Goal: Navigation & Orientation: Find specific page/section

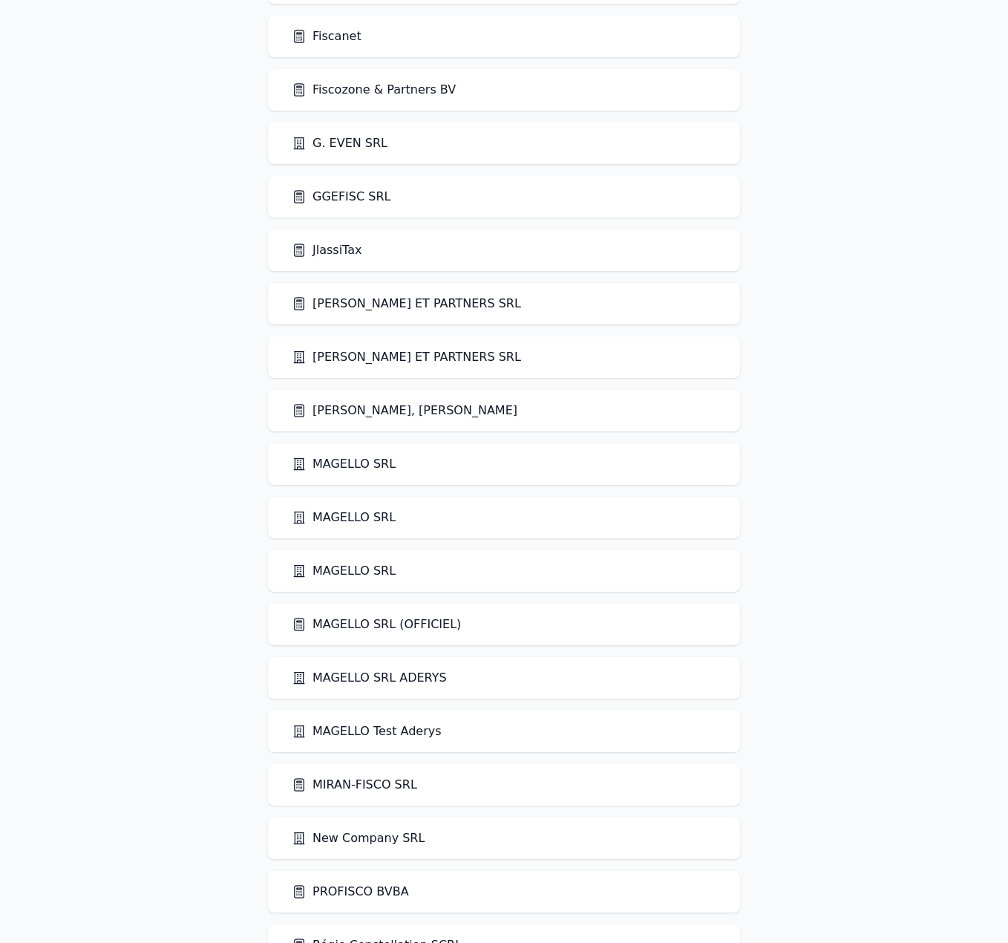
scroll to position [1436, 0]
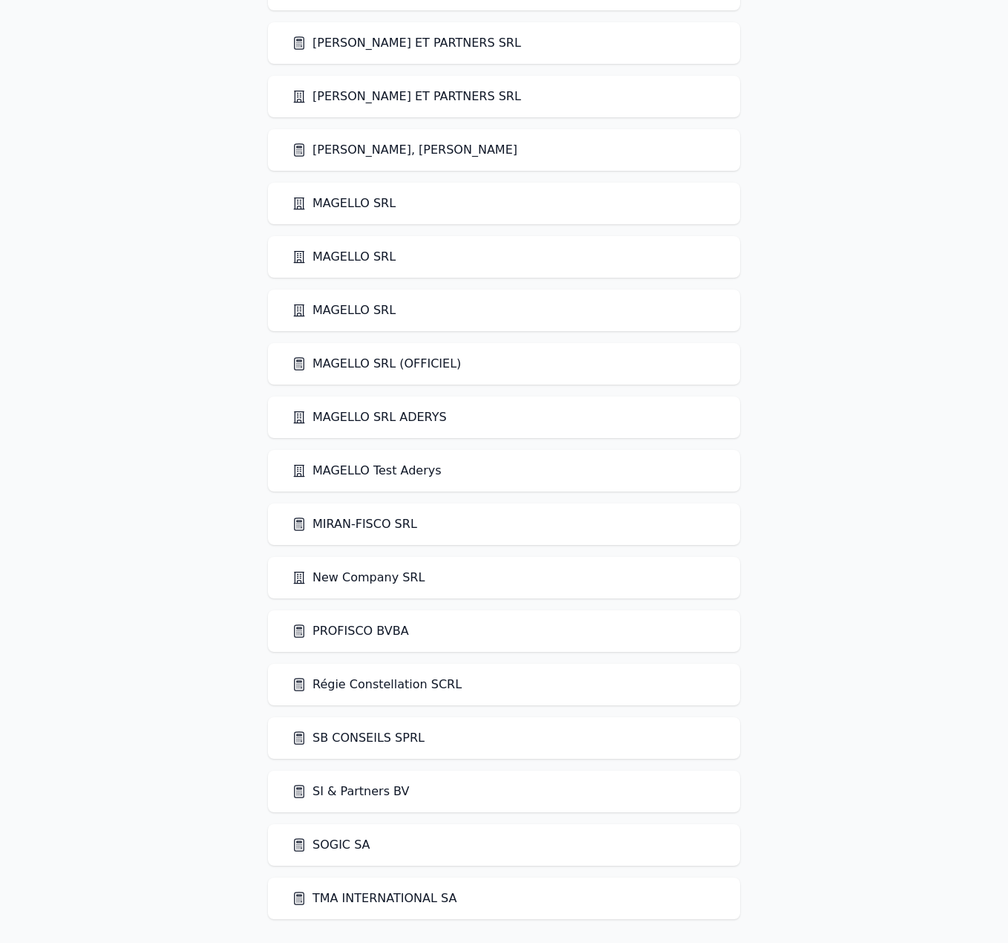
click at [370, 538] on link "SI & Partners BV" at bounding box center [351, 791] width 118 height 18
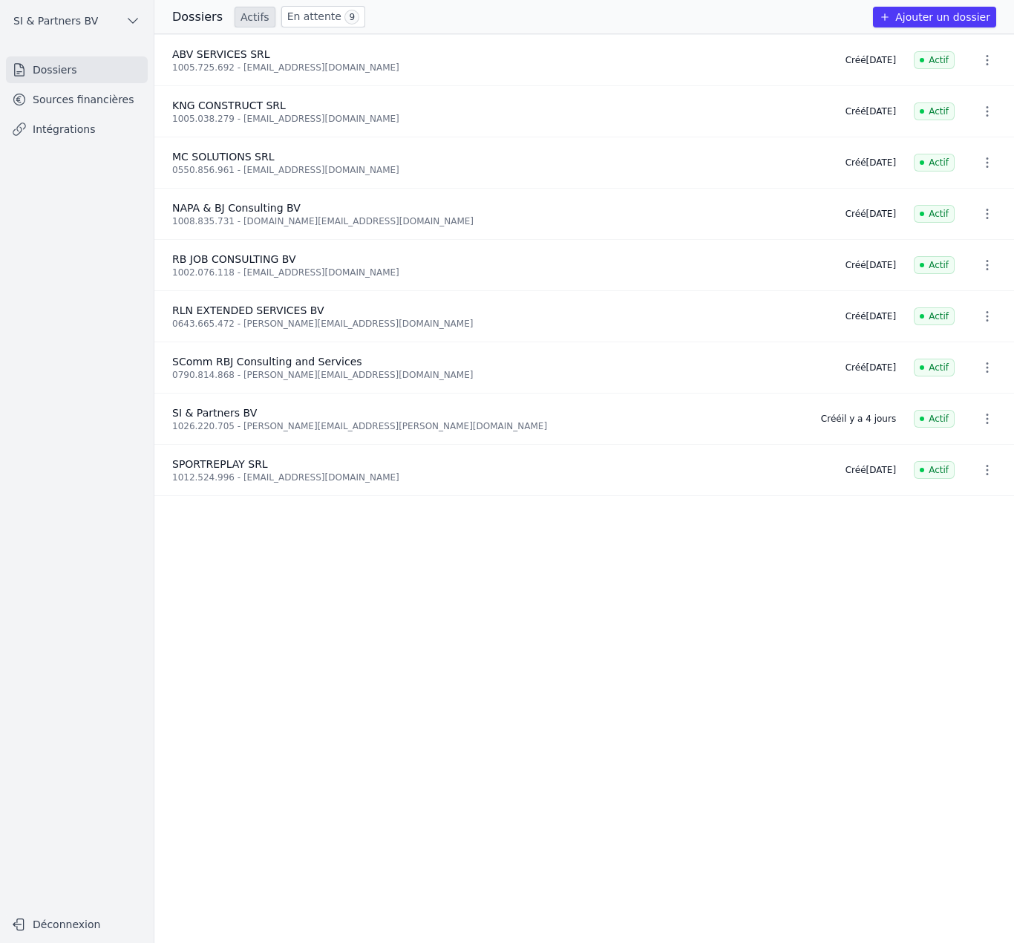
click at [68, 98] on link "Sources financières" at bounding box center [77, 99] width 142 height 27
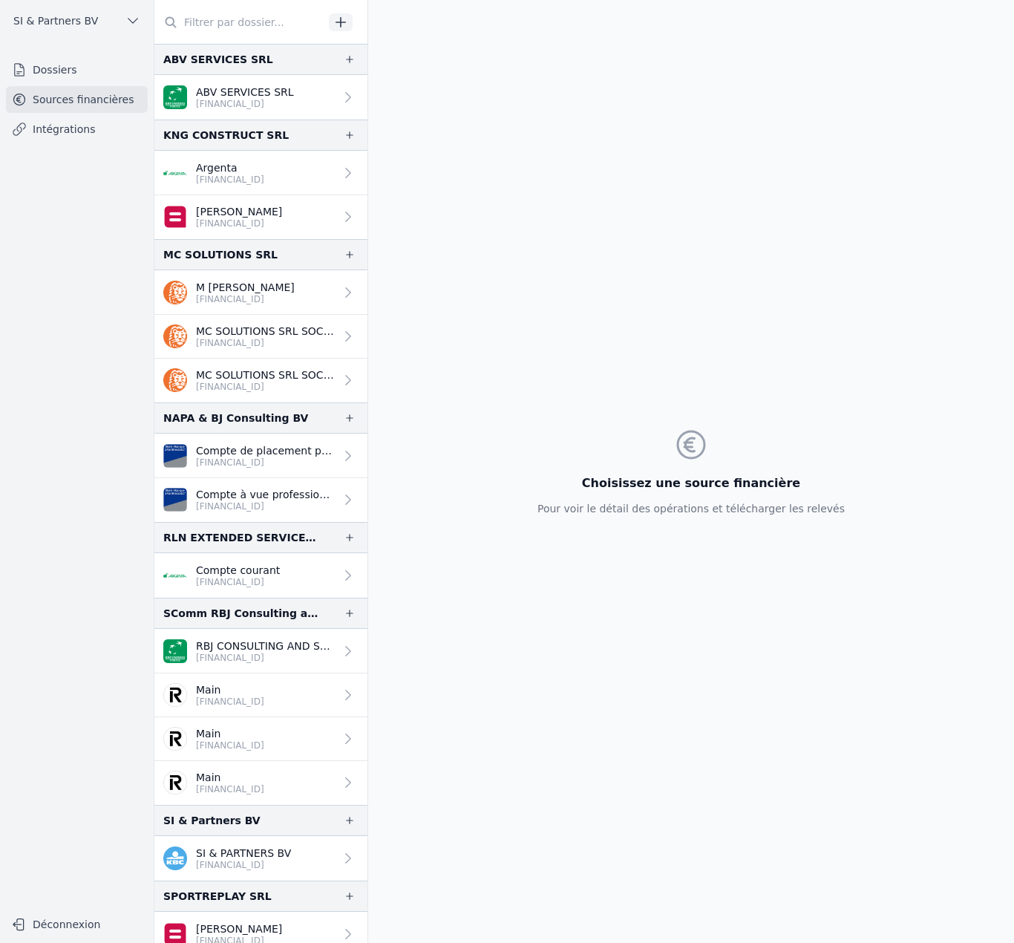
scroll to position [13, 0]
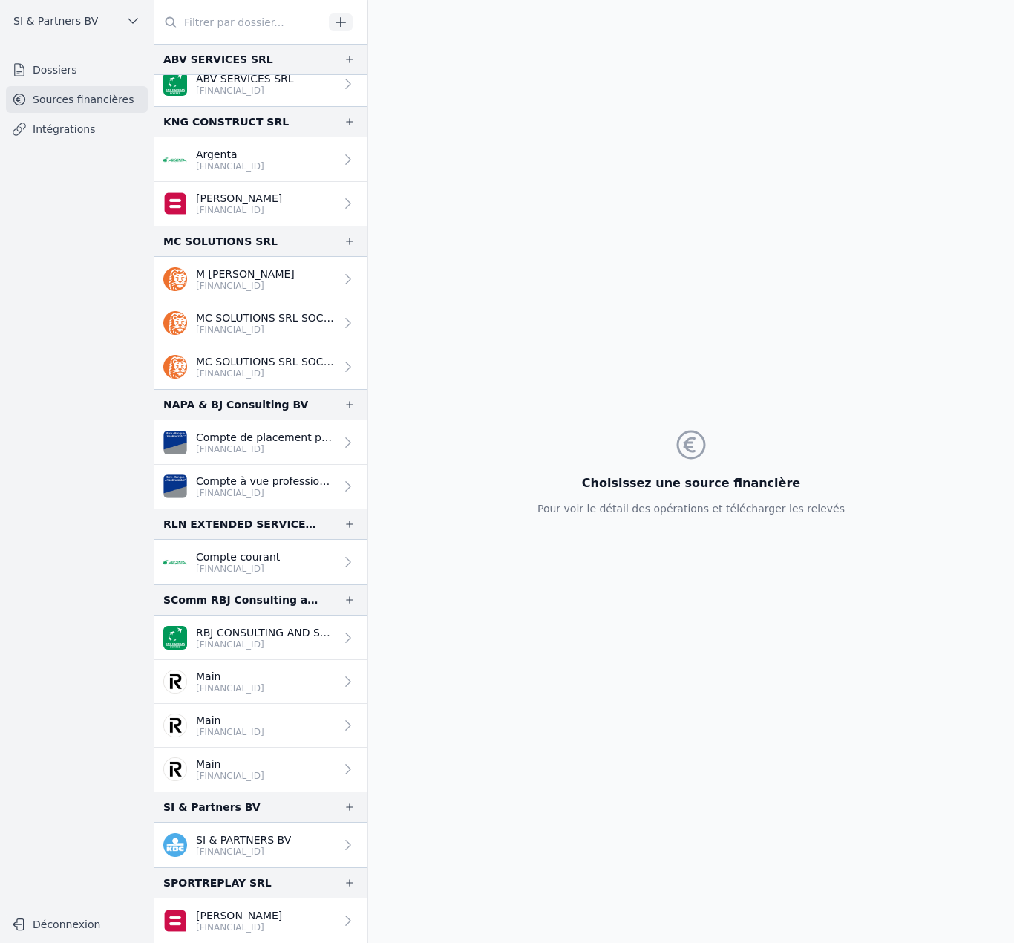
click at [270, 286] on p "[FINANCIAL_ID]" at bounding box center [245, 286] width 99 height 12
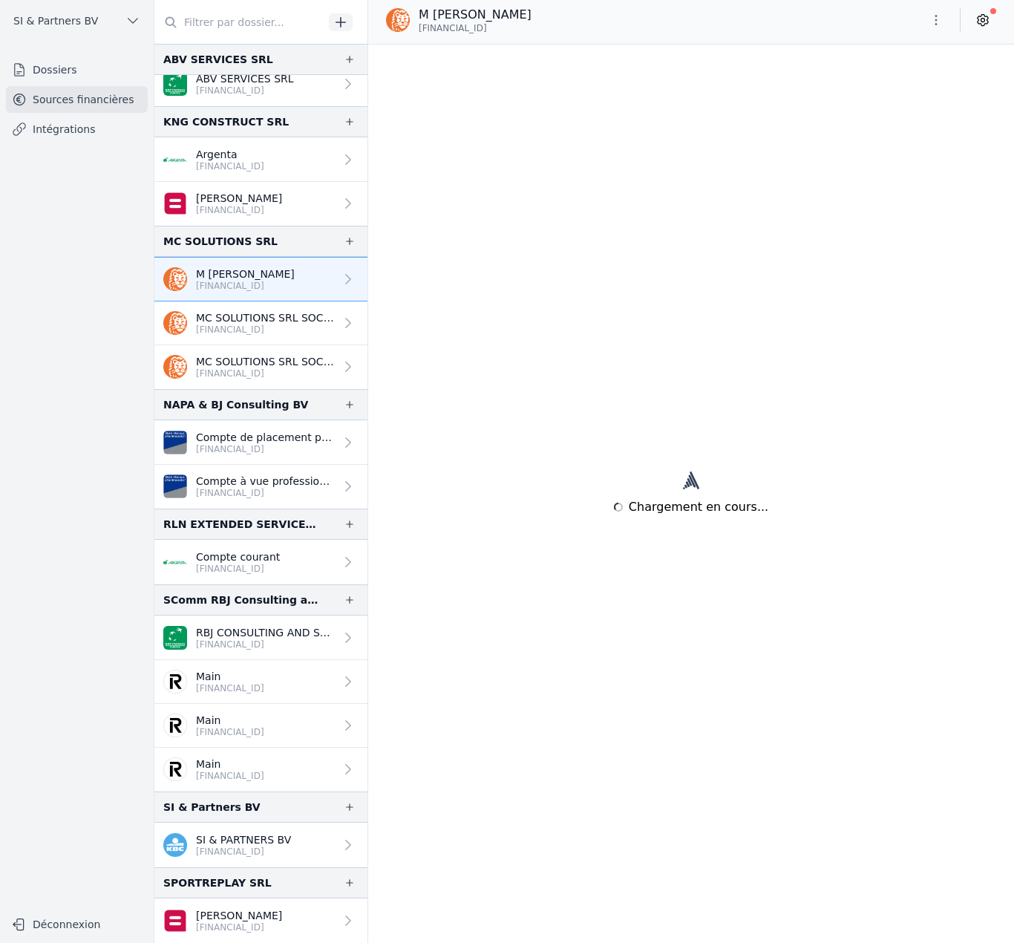
click at [272, 326] on p "[FINANCIAL_ID]" at bounding box center [265, 330] width 139 height 12
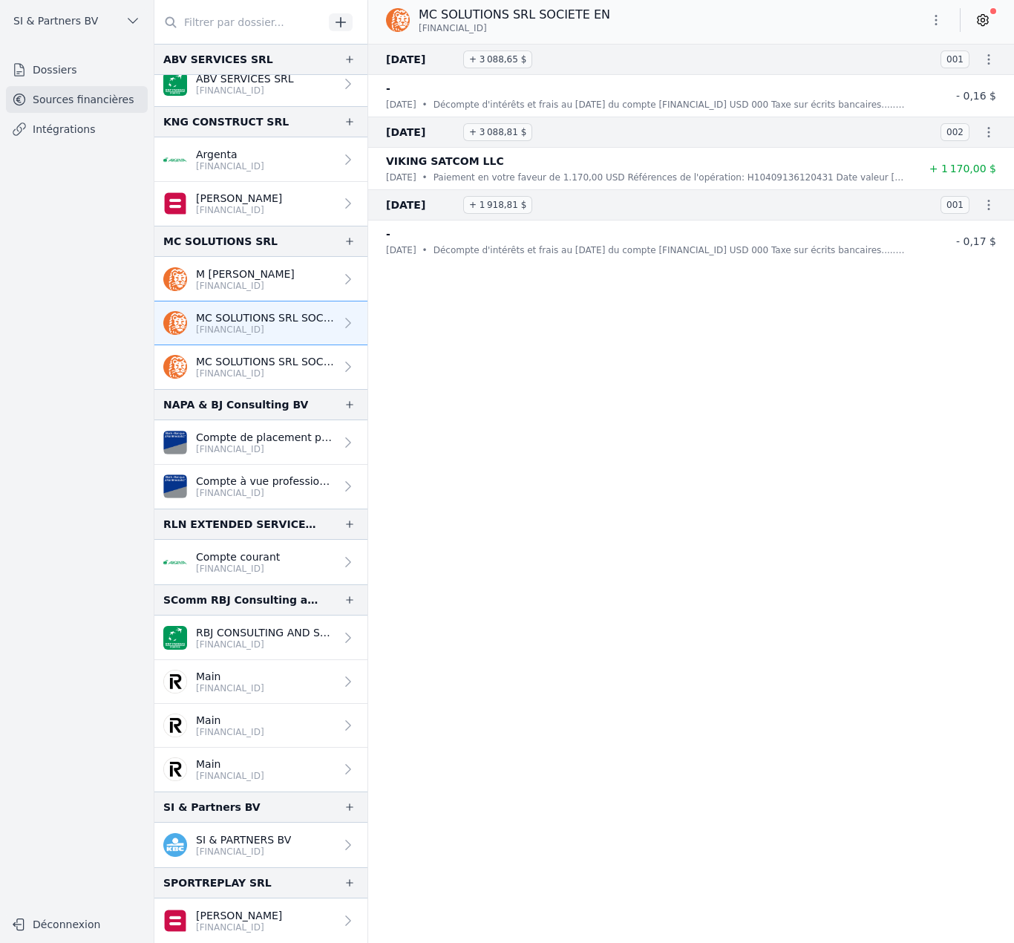
click at [275, 372] on p "[FINANCIAL_ID]" at bounding box center [265, 373] width 139 height 12
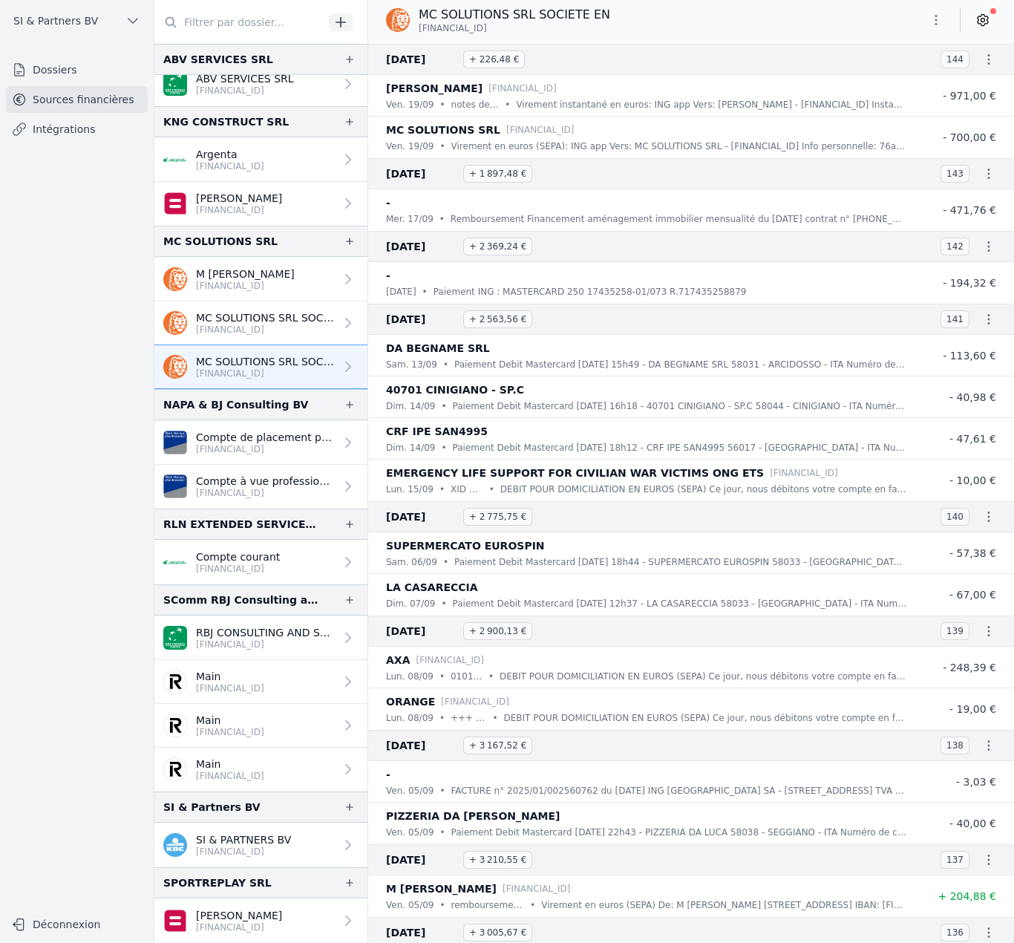
click at [264, 457] on link "Compte de placement professionnel [FINANCIAL_ID]" at bounding box center [260, 442] width 213 height 45
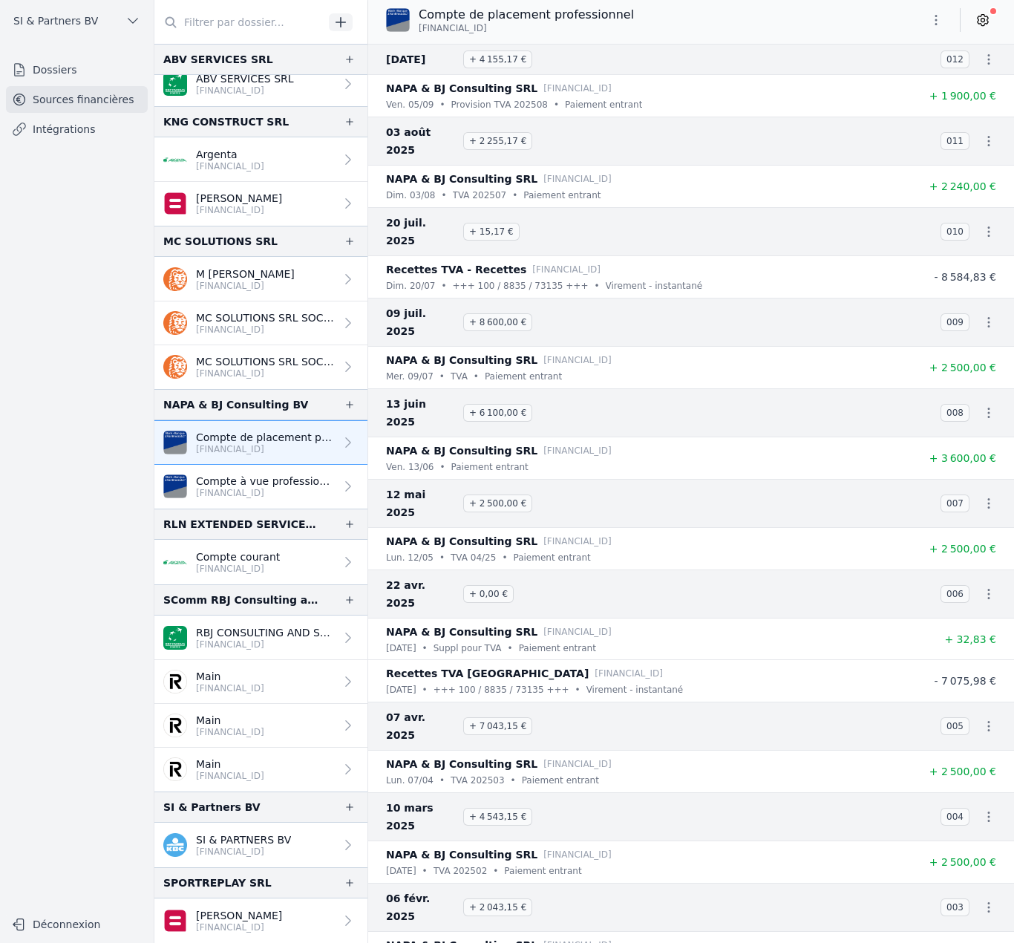
click at [272, 485] on p "Compte à vue professionnel" at bounding box center [265, 481] width 139 height 15
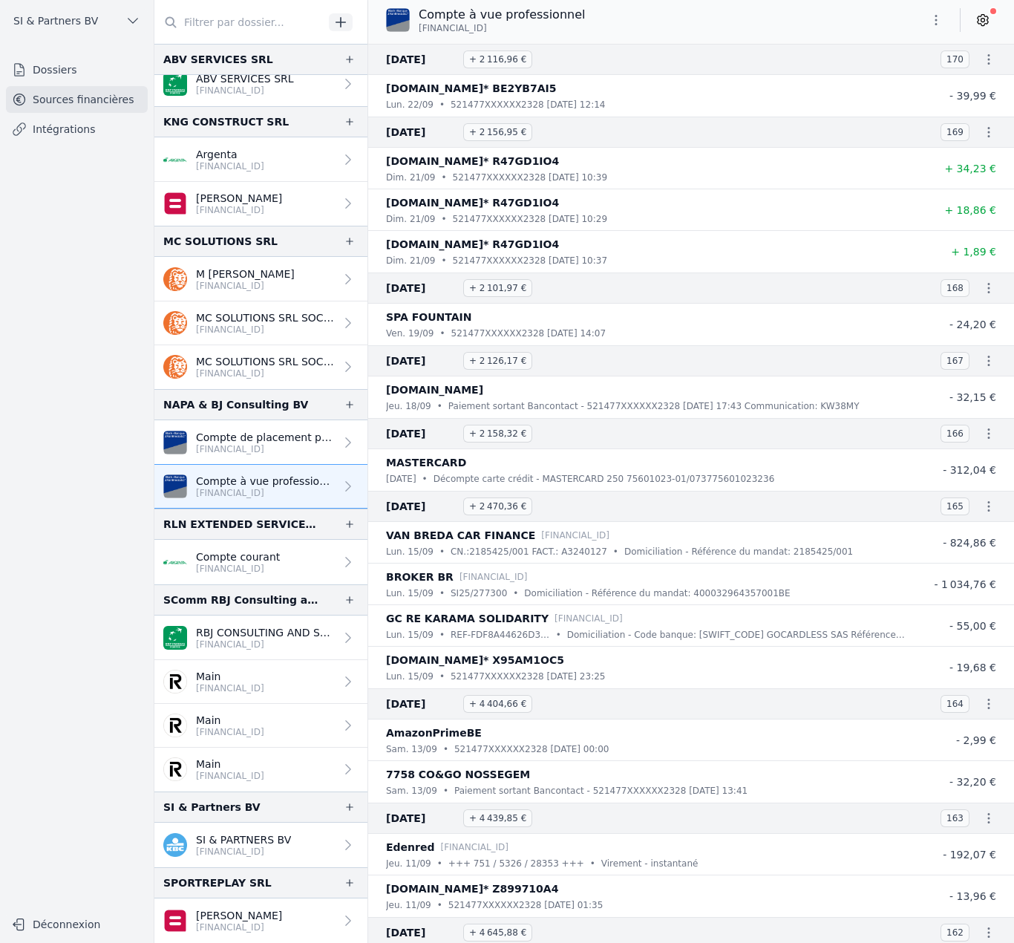
click at [264, 538] on p "[FINANCIAL_ID]" at bounding box center [238, 569] width 84 height 12
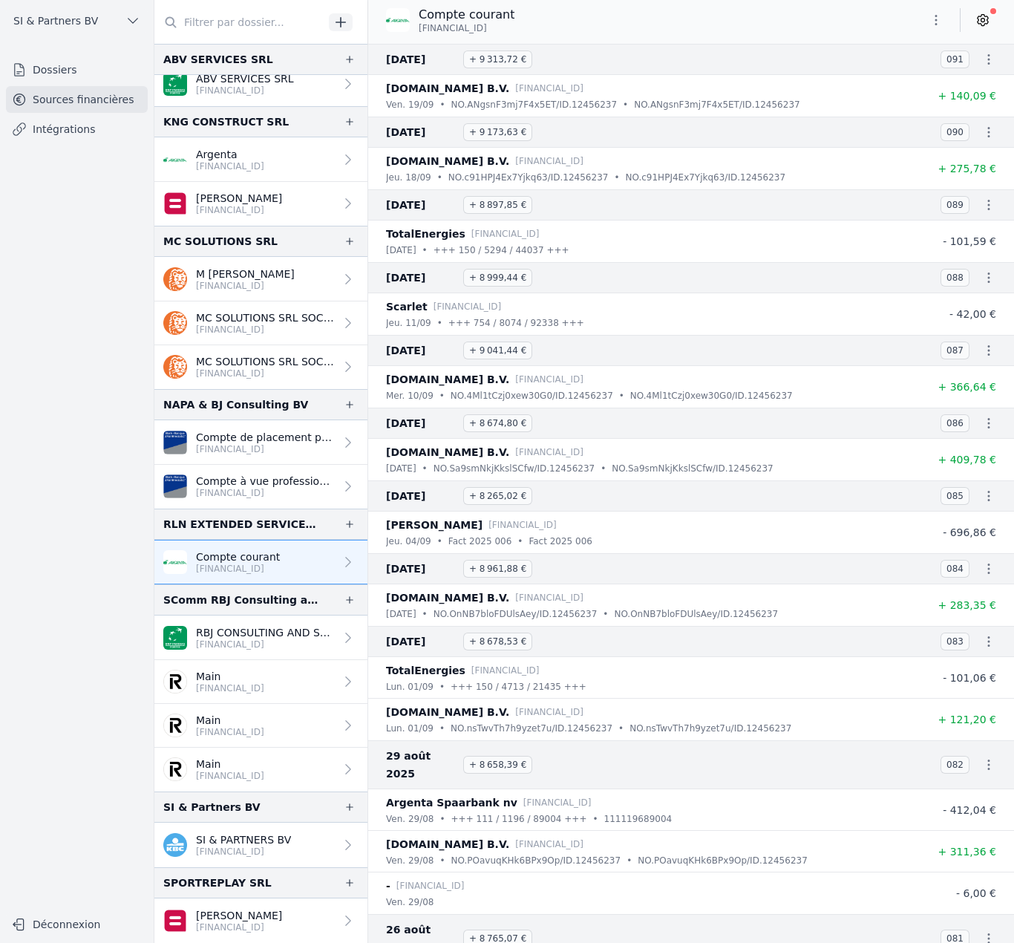
click at [258, 538] on p "[FINANCIAL_ID]" at bounding box center [230, 688] width 68 height 12
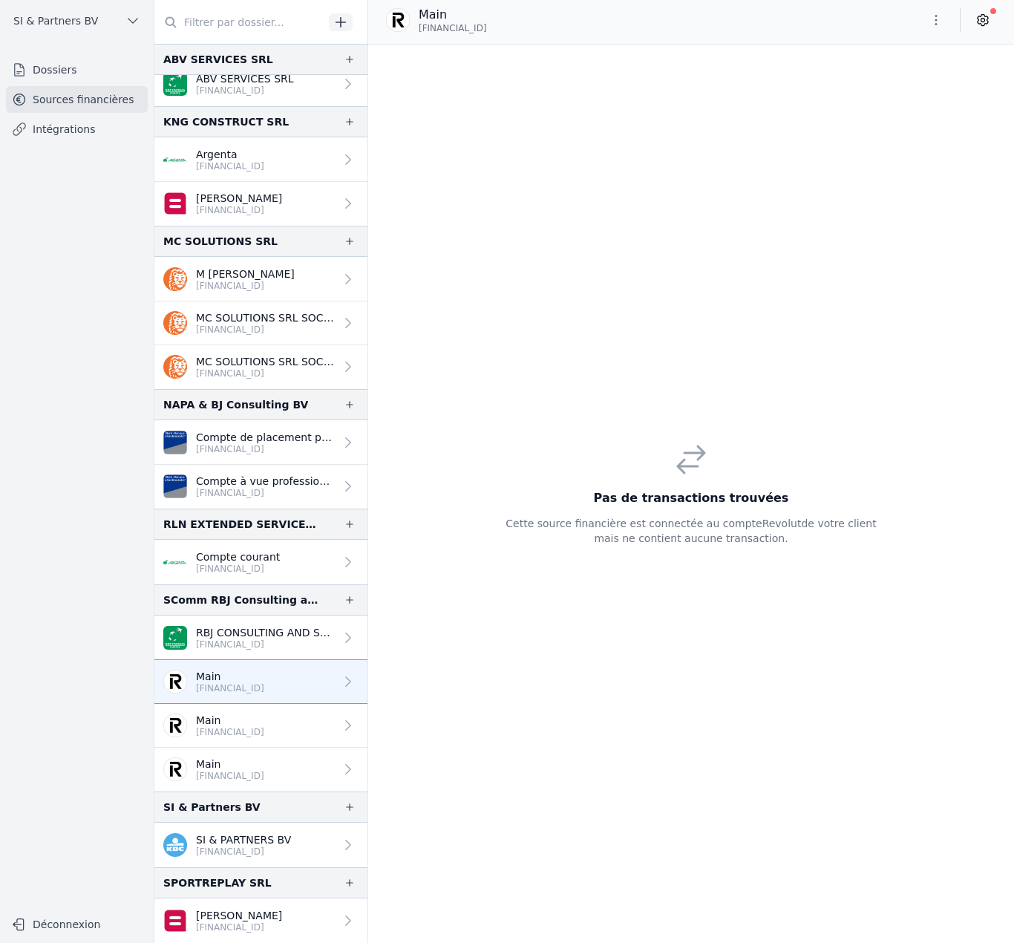
click at [256, 538] on p "[FINANCIAL_ID]" at bounding box center [230, 732] width 68 height 12
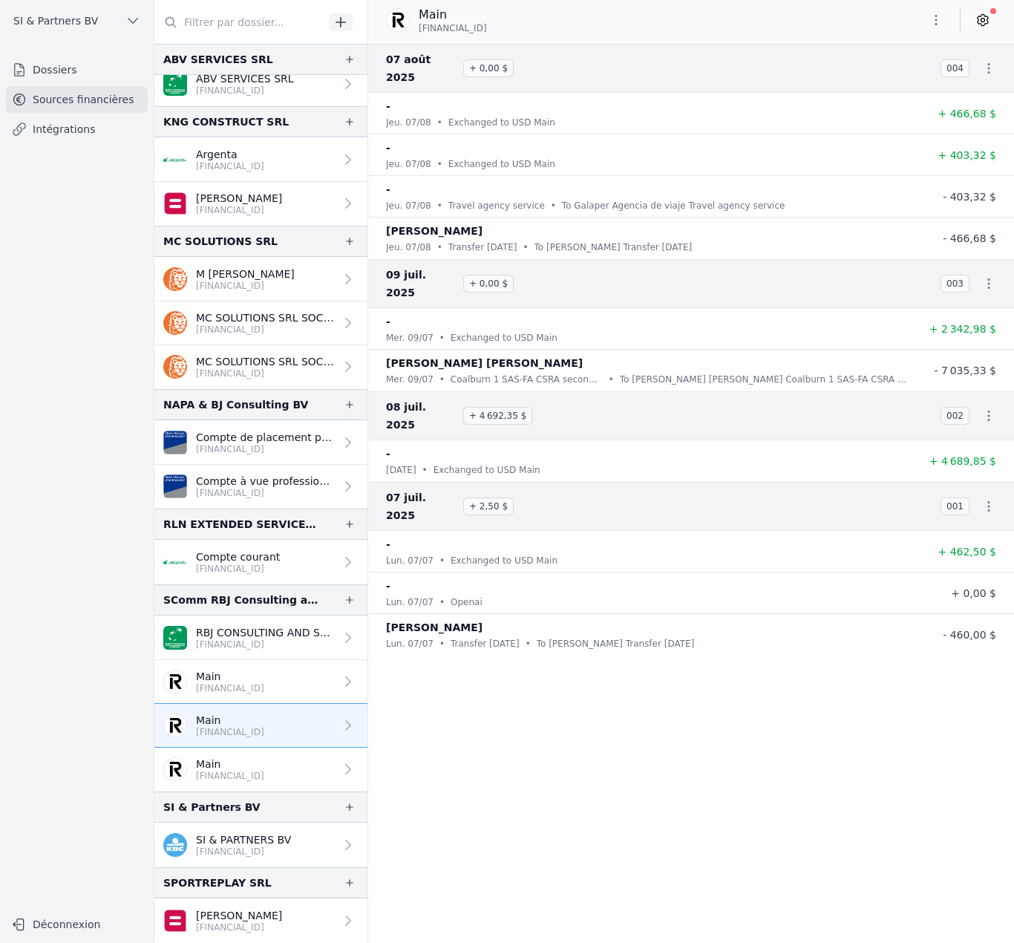
click at [262, 538] on link "Main [FINANCIAL_ID]" at bounding box center [260, 770] width 213 height 44
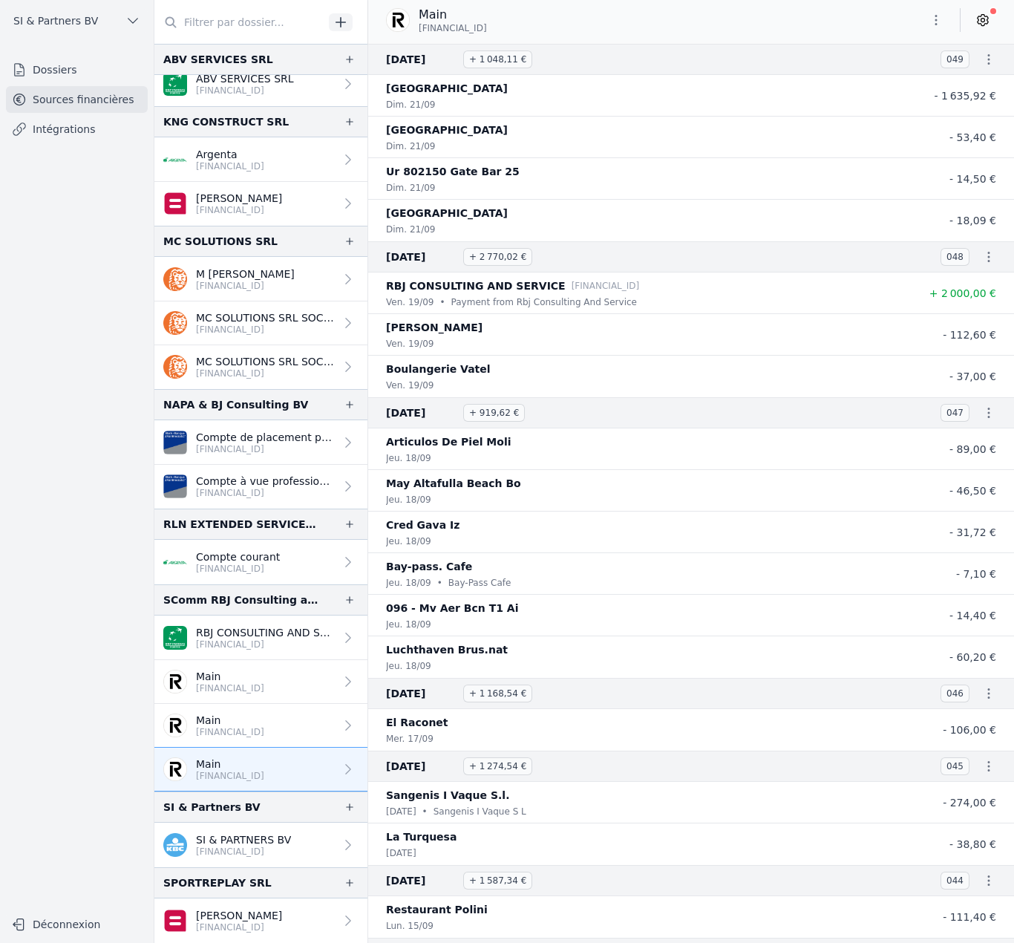
click at [275, 538] on p "[FINANCIAL_ID]" at bounding box center [243, 852] width 95 height 12
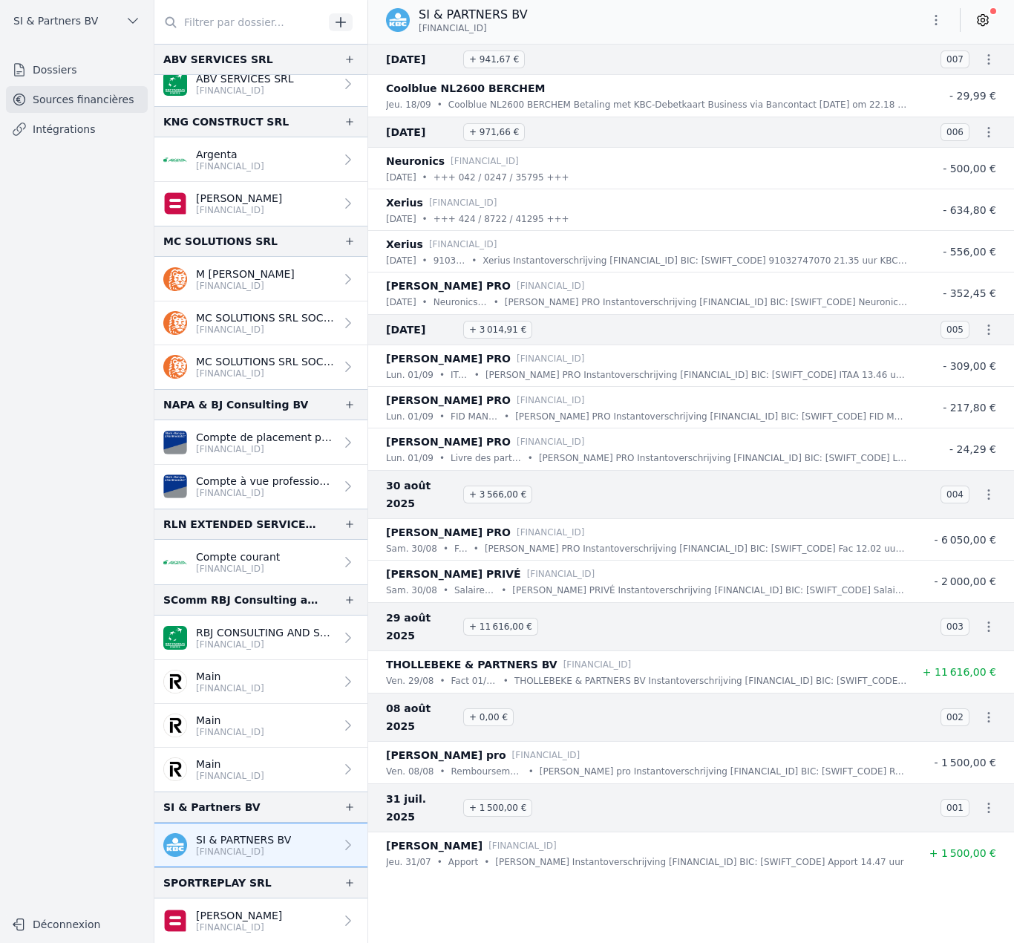
click at [261, 538] on p "[FINANCIAL_ID]" at bounding box center [239, 927] width 86 height 12
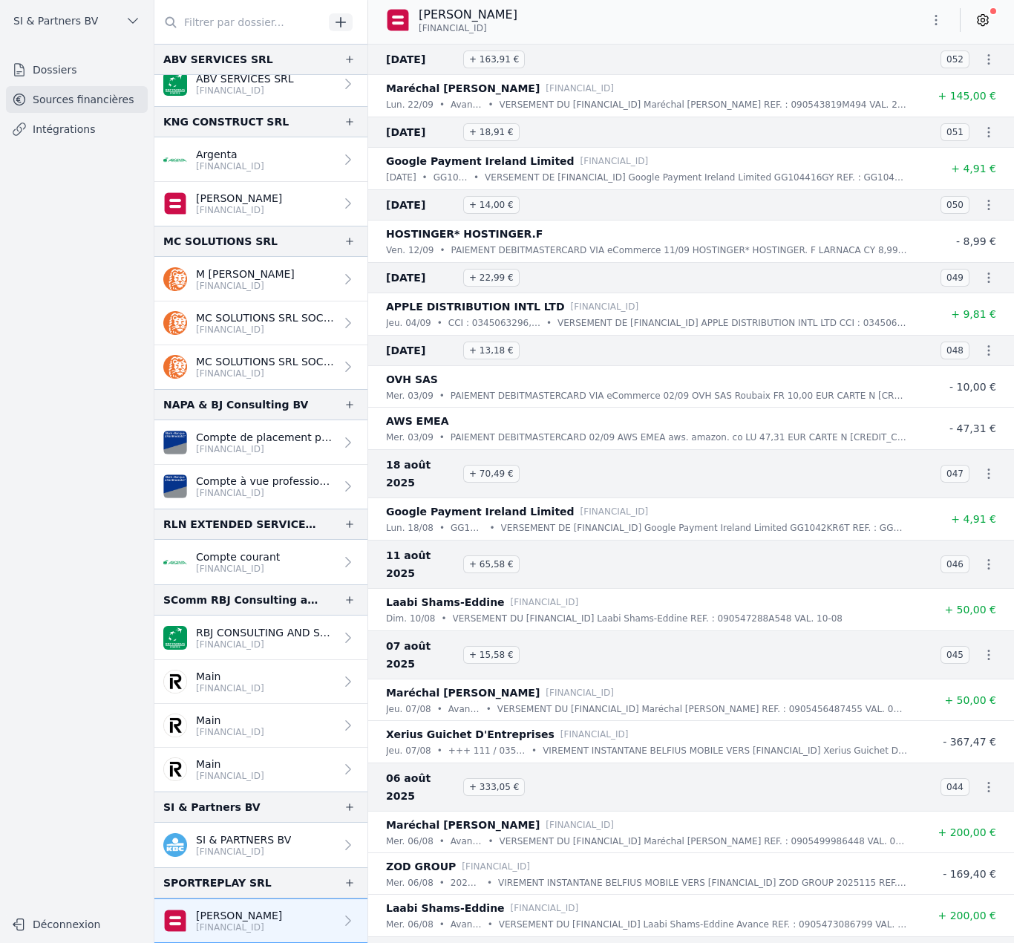
click at [266, 538] on p "SI & PARTNERS BV" at bounding box center [243, 839] width 95 height 15
